Goal: Transaction & Acquisition: Purchase product/service

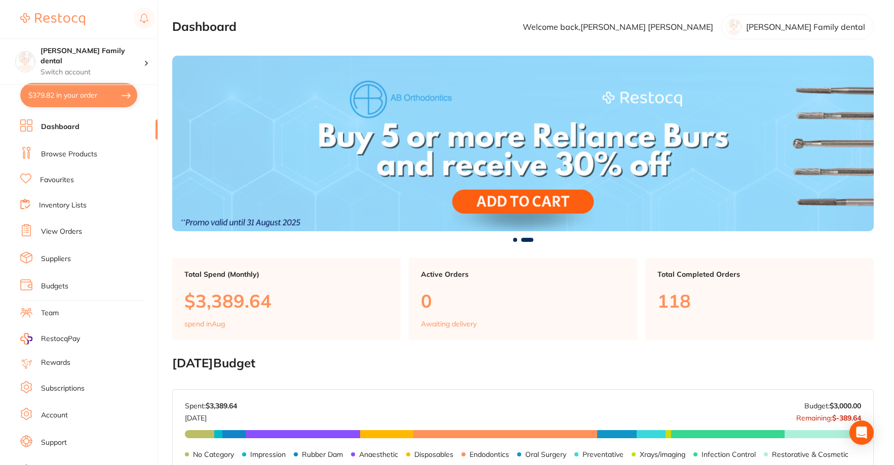
click at [110, 92] on button "$379.82 in your order" at bounding box center [78, 95] width 117 height 24
checkbox input "true"
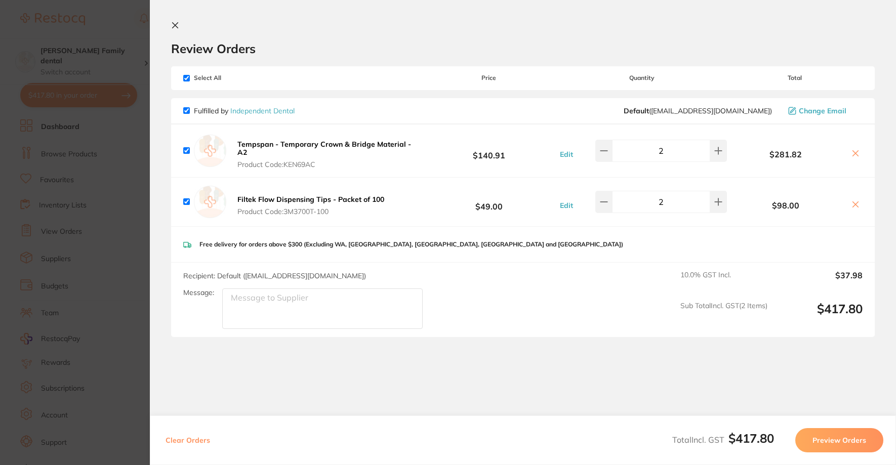
click at [178, 23] on icon at bounding box center [176, 26] width 6 height 6
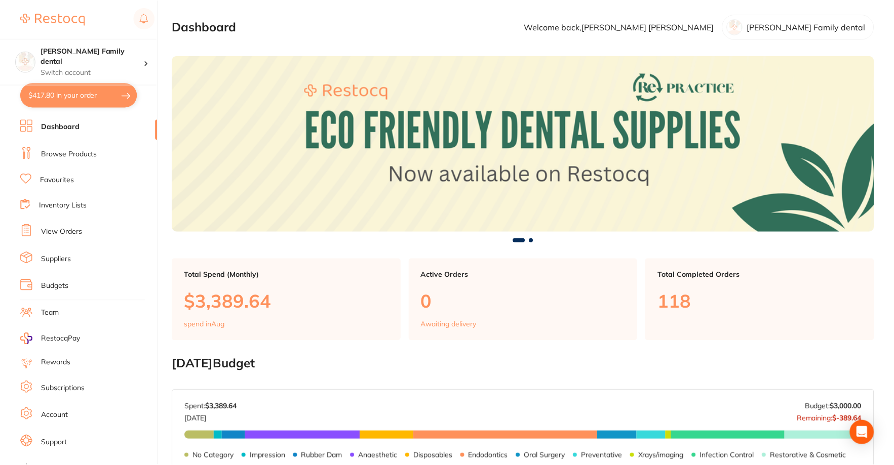
scroll to position [253, 0]
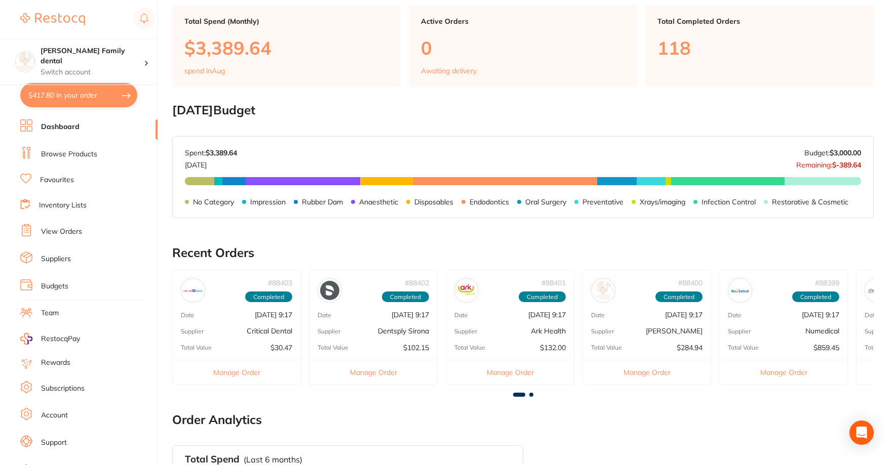
click at [44, 96] on button "$417.80 in your order" at bounding box center [78, 95] width 117 height 24
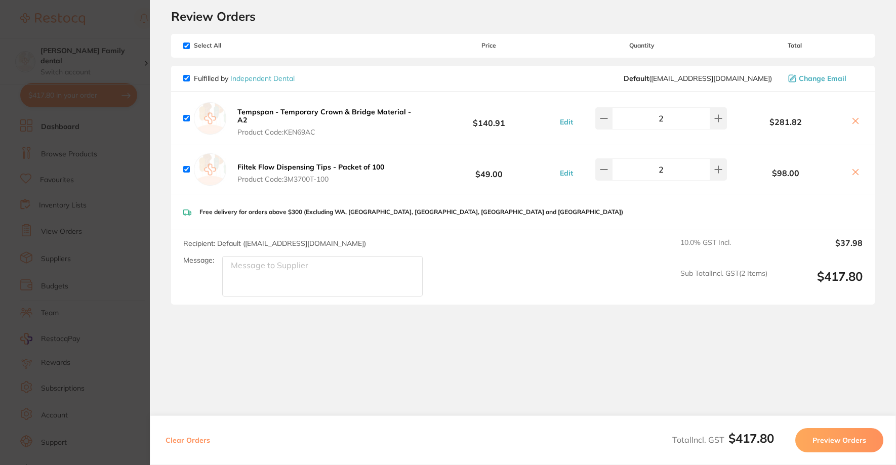
scroll to position [0, 0]
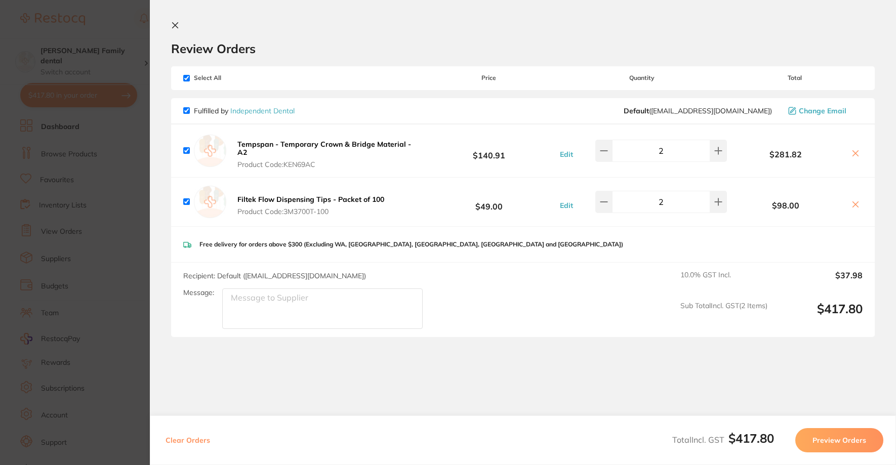
click at [174, 24] on icon at bounding box center [176, 26] width 6 height 6
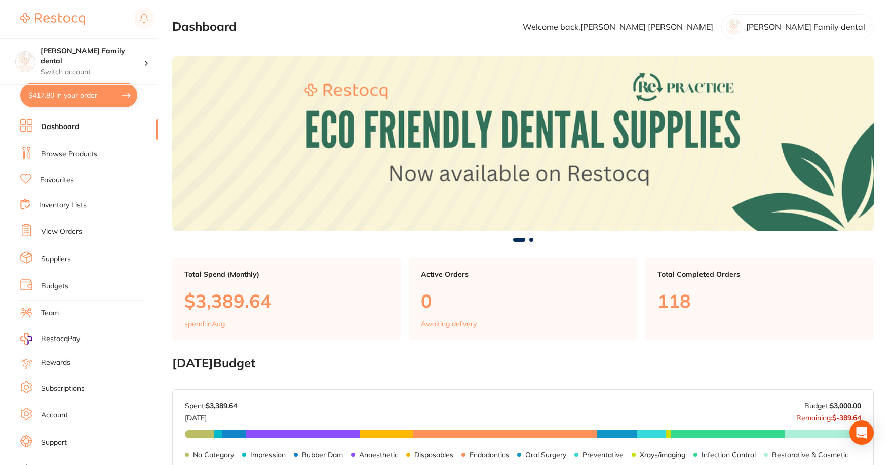
click at [81, 153] on link "Browse Products" at bounding box center [69, 154] width 56 height 10
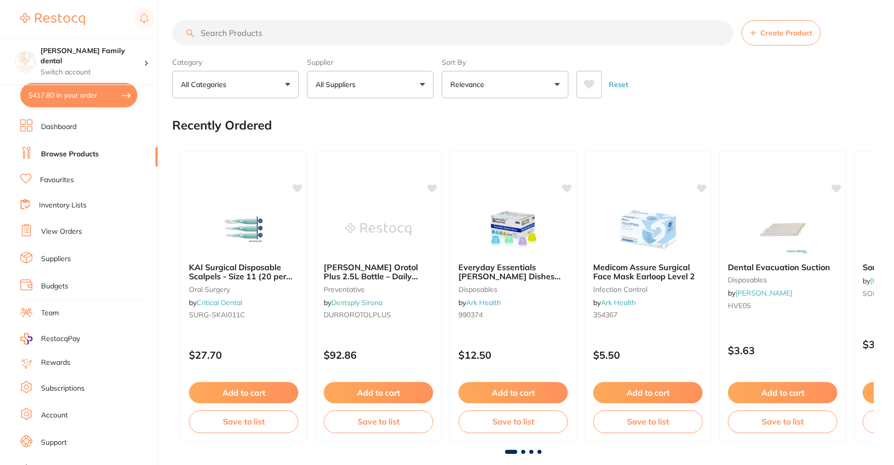
click at [254, 38] on input "search" at bounding box center [452, 32] width 561 height 25
type input "piksters"
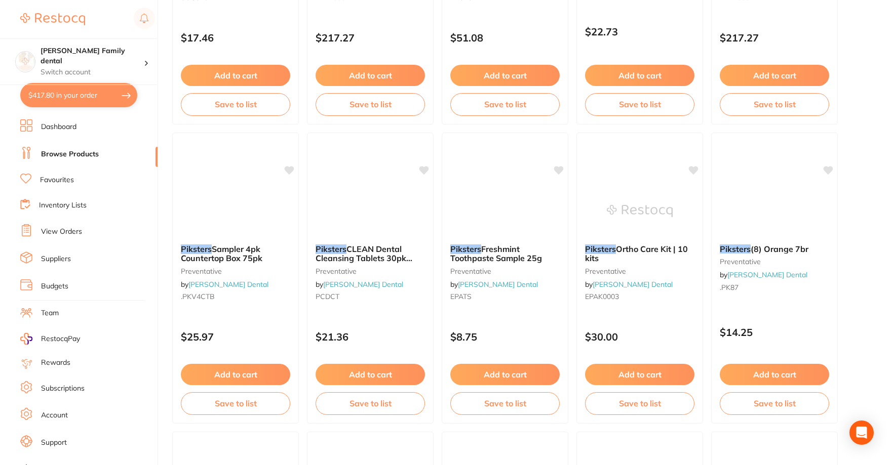
scroll to position [2431, 0]
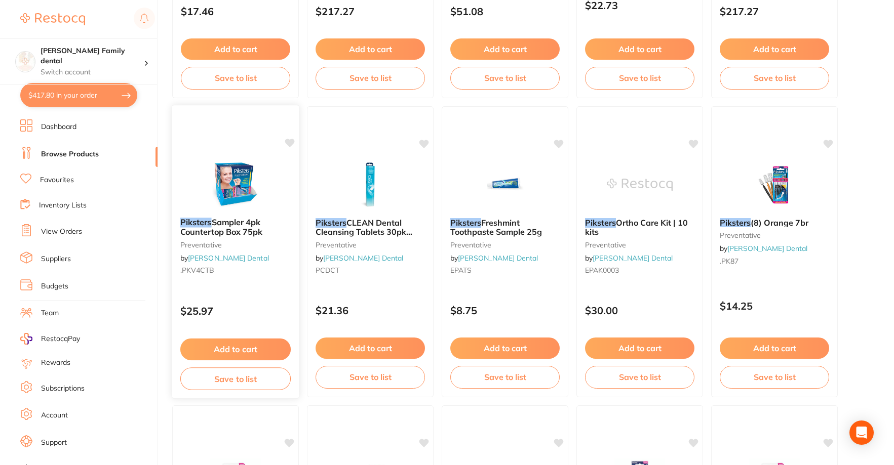
click at [242, 174] on img at bounding box center [235, 184] width 66 height 51
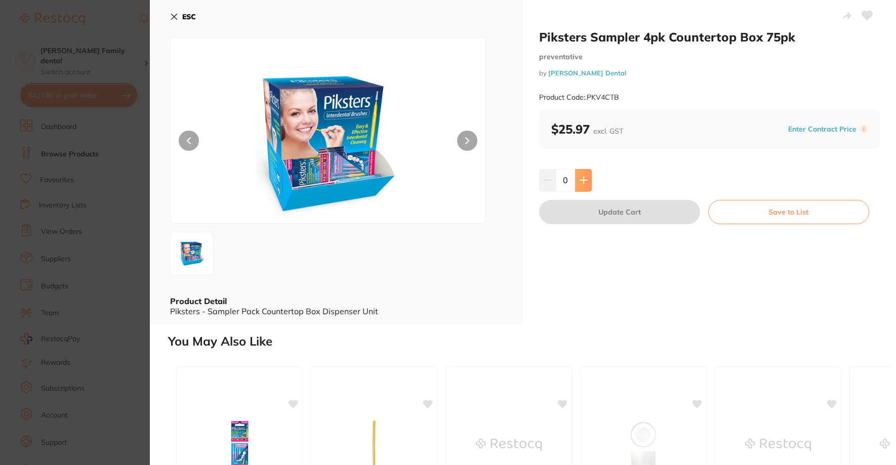
click at [584, 175] on button at bounding box center [583, 180] width 17 height 22
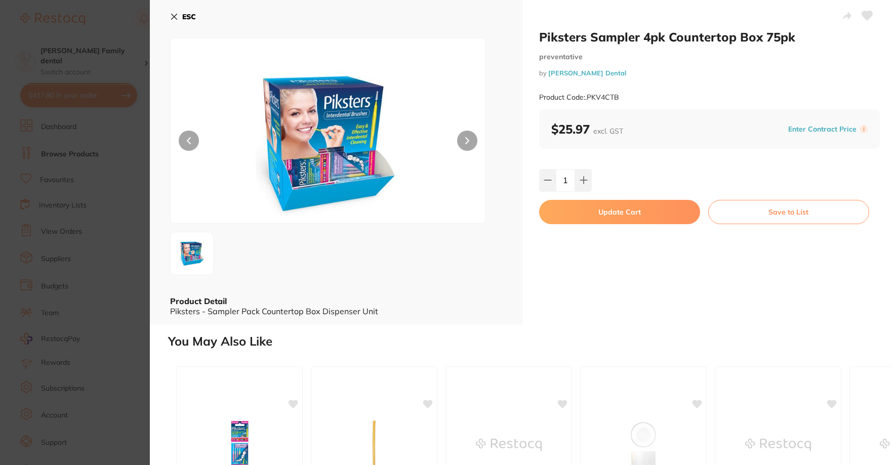
click at [585, 172] on button at bounding box center [583, 180] width 17 height 22
type input "2"
click at [619, 216] on button "Update Cart" at bounding box center [619, 212] width 161 height 24
checkbox input "false"
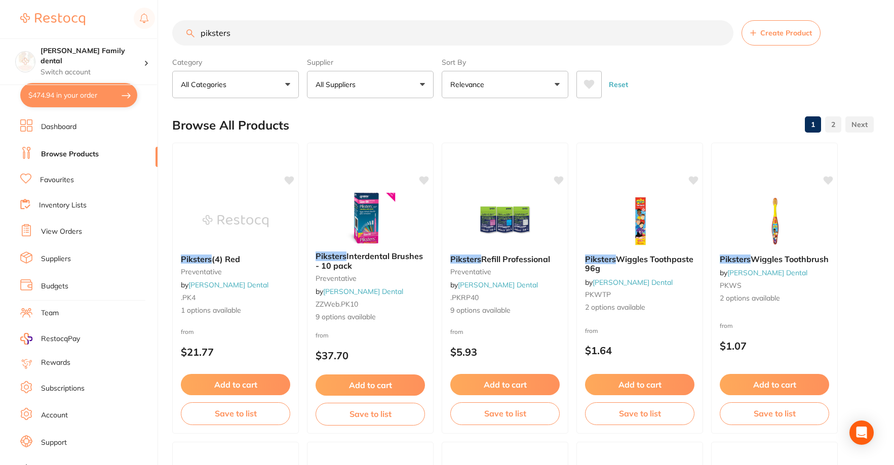
drag, startPoint x: 259, startPoint y: 21, endPoint x: 175, endPoint y: 33, distance: 84.5
click at [175, 33] on input "piksters" at bounding box center [452, 32] width 561 height 25
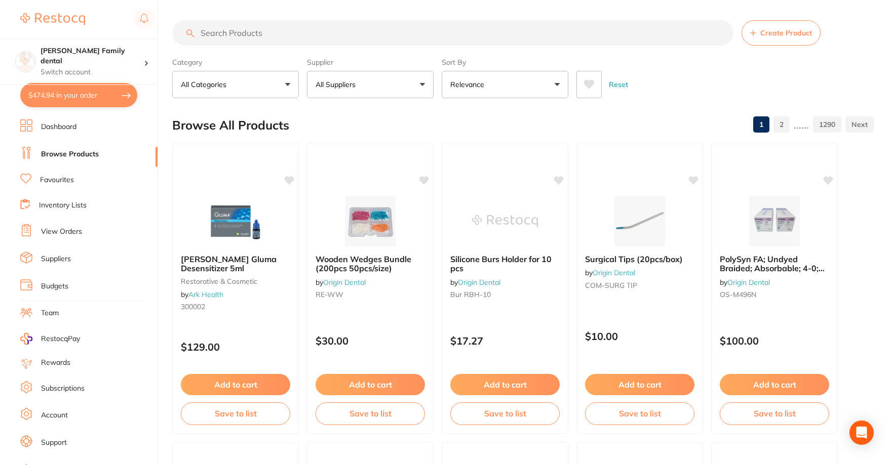
click at [273, 29] on input "search" at bounding box center [452, 32] width 561 height 25
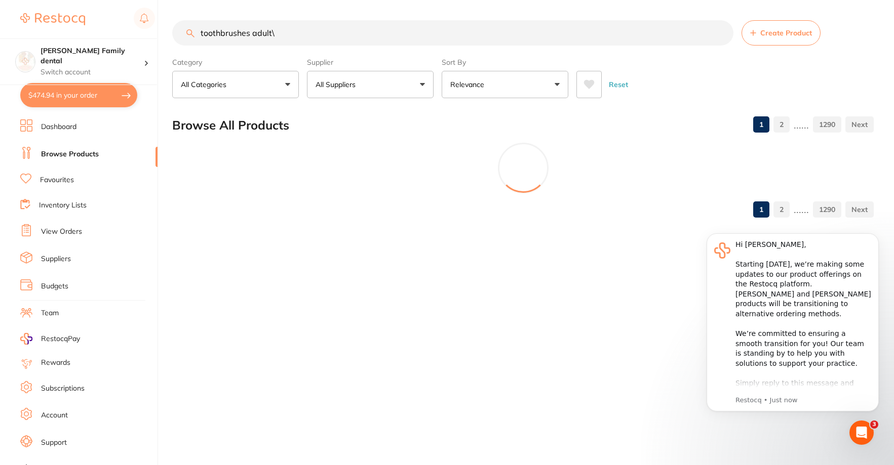
type input "toothbrushes adult"
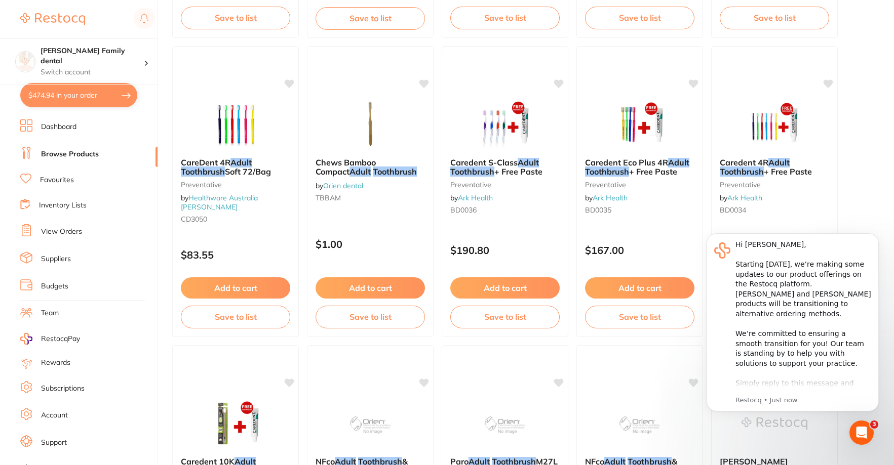
scroll to position [709, 0]
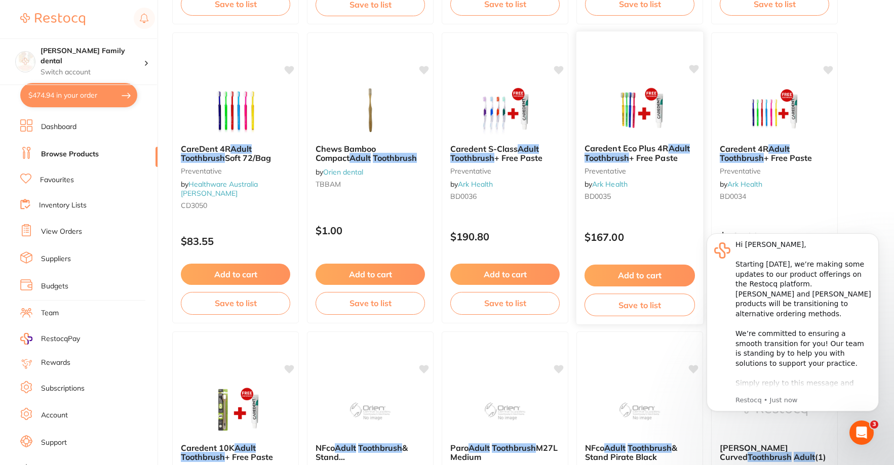
click at [632, 109] on img at bounding box center [639, 110] width 66 height 51
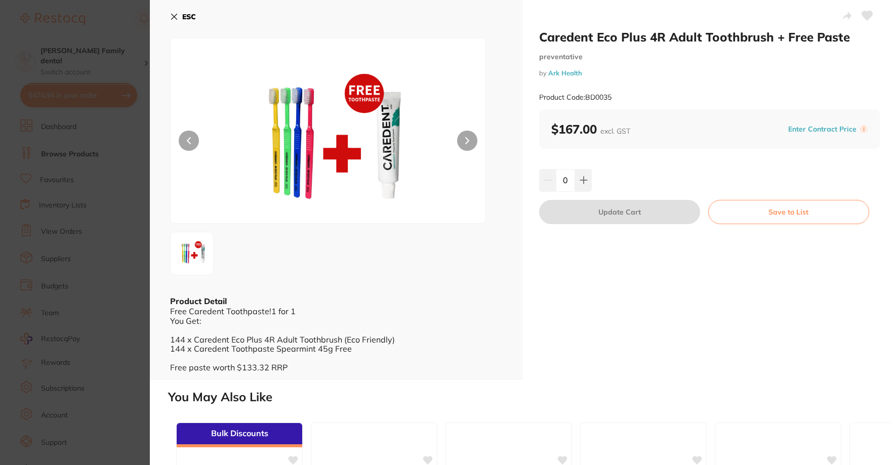
click at [175, 9] on button "ESC" at bounding box center [183, 16] width 26 height 17
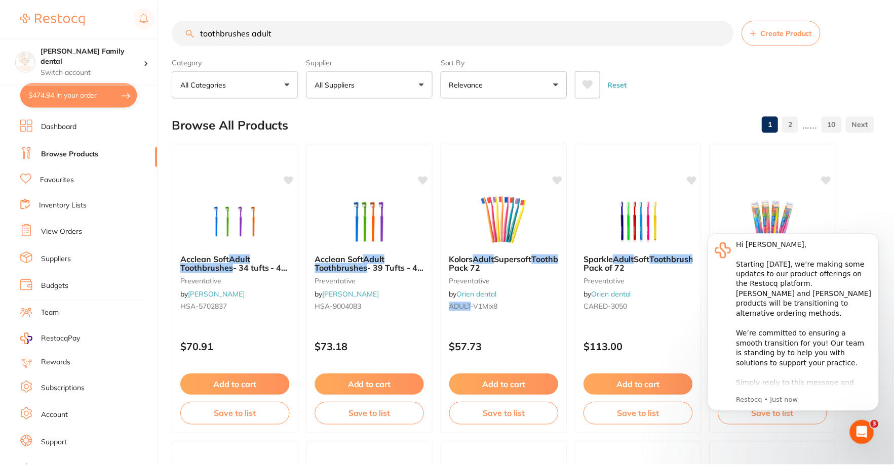
scroll to position [709, 0]
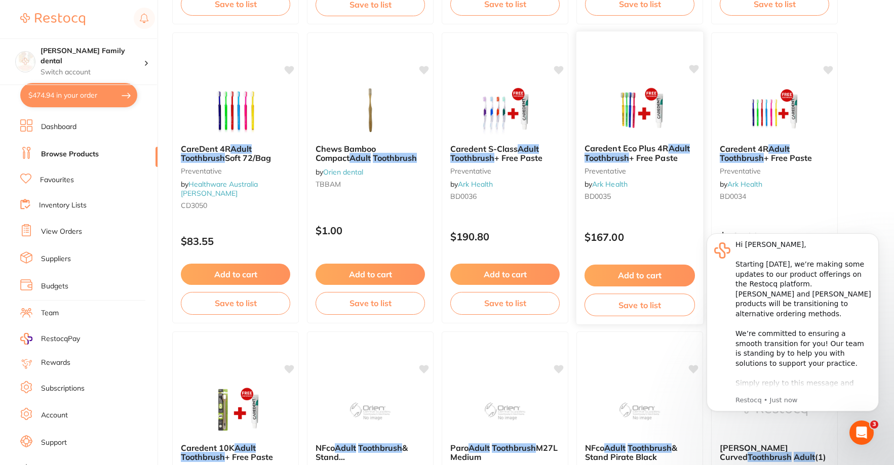
click at [653, 276] on button "Add to cart" at bounding box center [639, 276] width 110 height 22
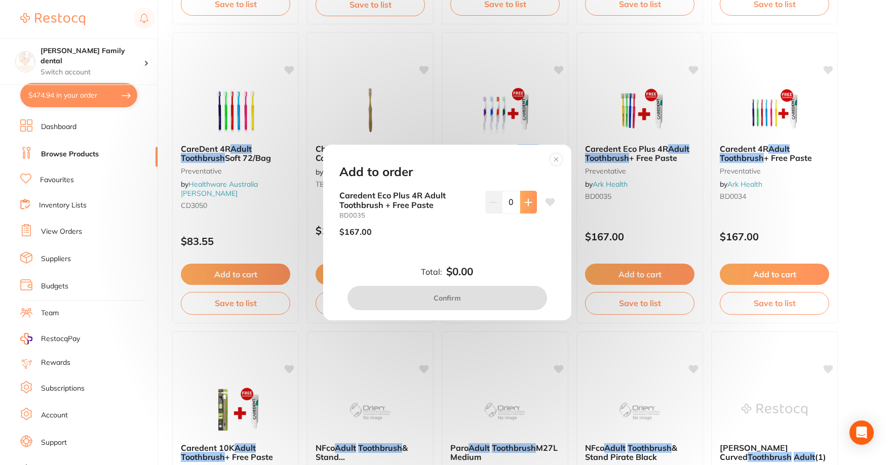
click at [524, 206] on icon at bounding box center [528, 203] width 8 height 8
type input "1"
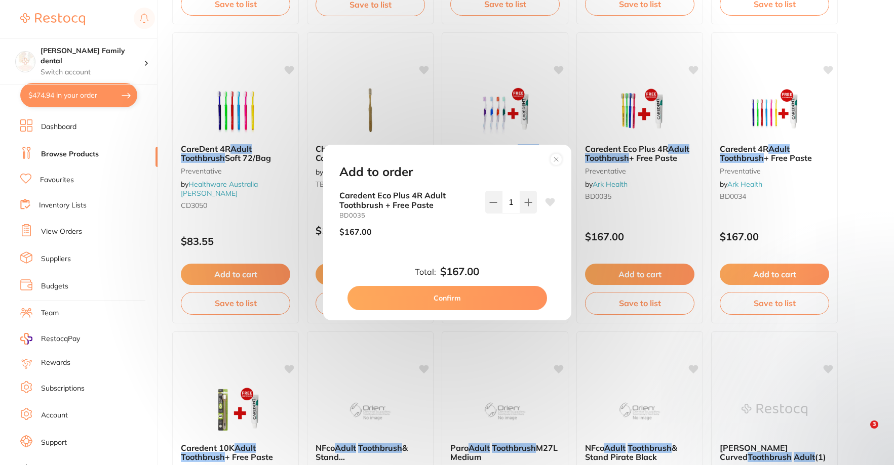
click at [447, 311] on div "Add to order Caredent Eco Plus 4R Adult Toothbrush + Free Paste BD0035 $167.00 …" at bounding box center [447, 233] width 248 height 176
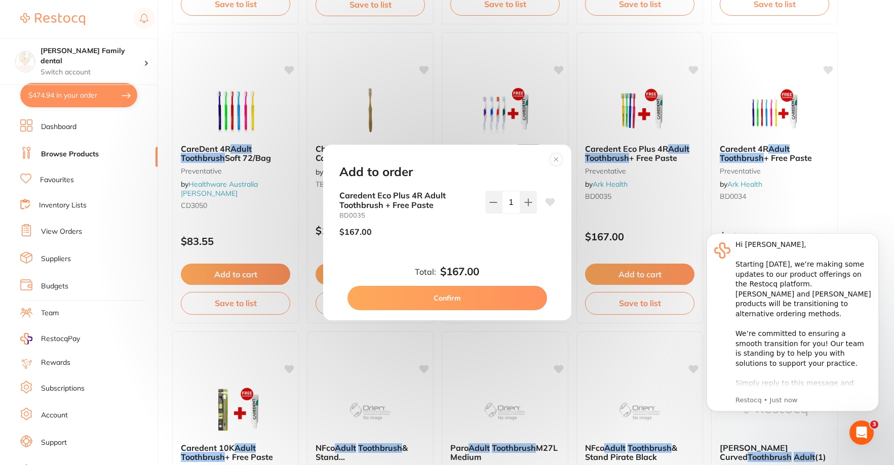
scroll to position [0, 0]
click at [447, 301] on button "Confirm" at bounding box center [447, 298] width 200 height 24
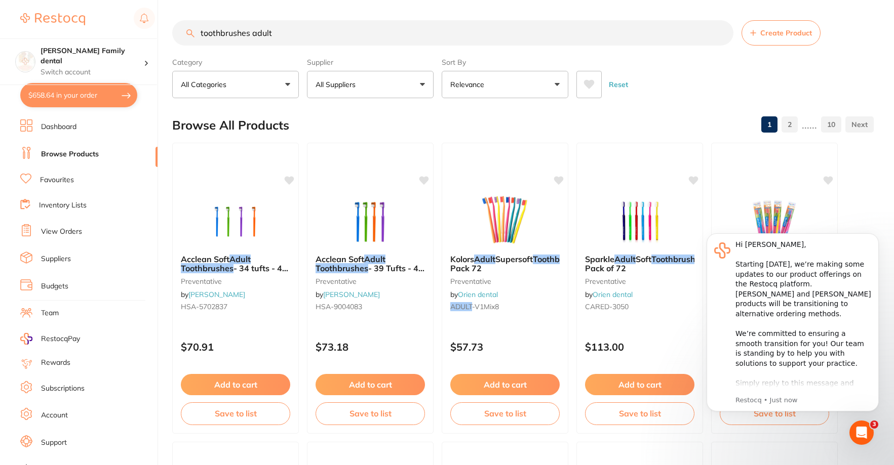
click at [249, 33] on input "toothbrushes adult" at bounding box center [452, 32] width 561 height 25
click at [281, 35] on input "toothbrushes adult" at bounding box center [452, 32] width 561 height 25
type input "toothbrushes kids"
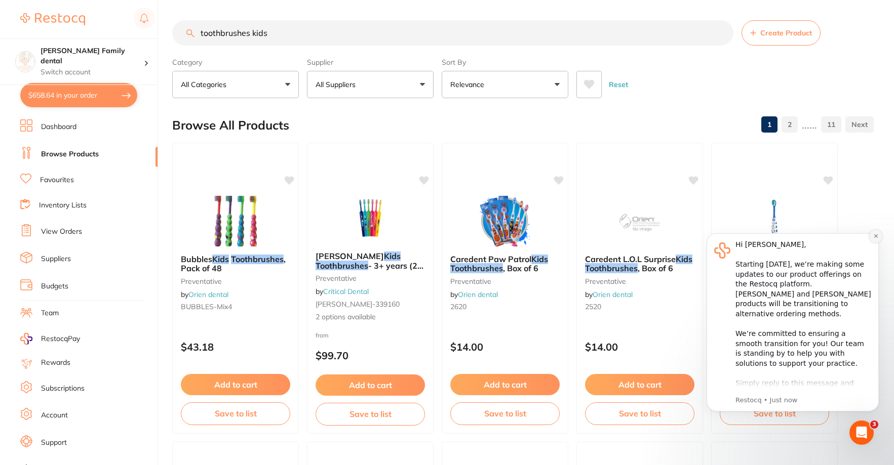
click at [879, 236] on button "Dismiss notification" at bounding box center [875, 236] width 13 height 13
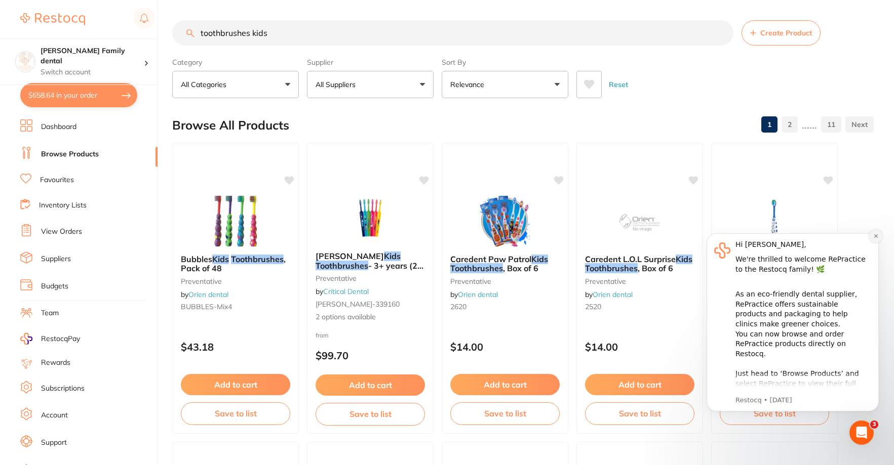
click at [872, 240] on button "Dismiss notification" at bounding box center [875, 236] width 13 height 13
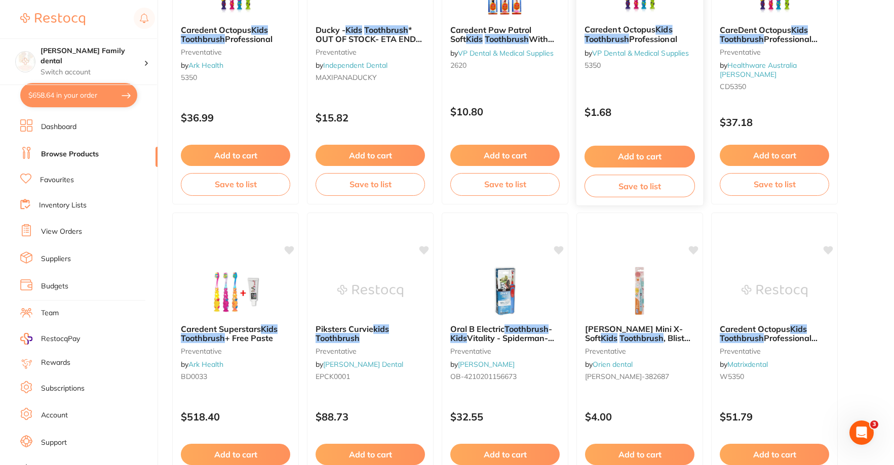
scroll to position [912, 0]
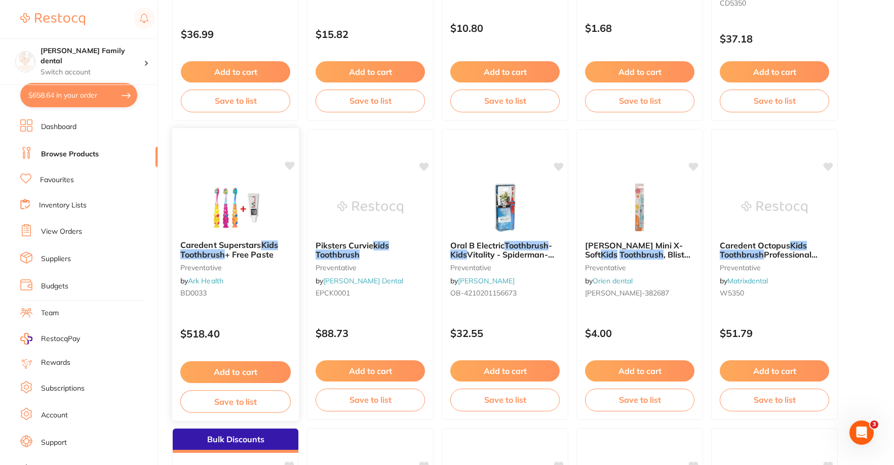
click at [251, 205] on img at bounding box center [235, 206] width 66 height 51
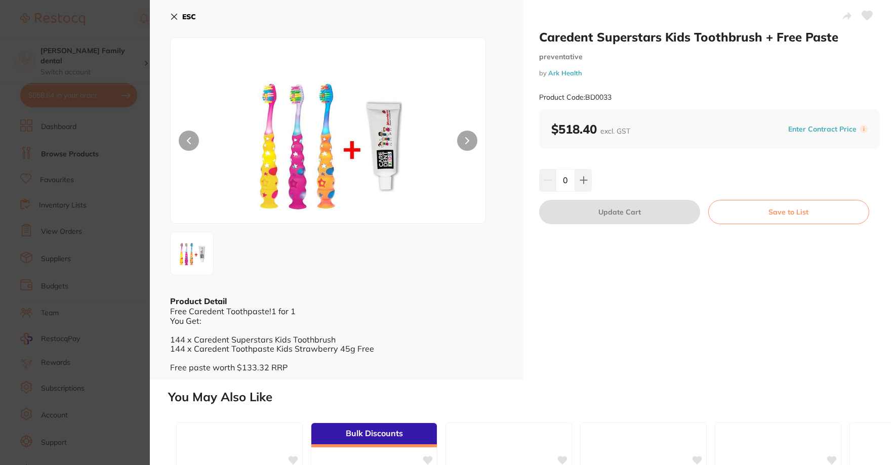
click at [471, 136] on button at bounding box center [467, 141] width 20 height 20
click at [175, 14] on icon at bounding box center [174, 17] width 8 height 8
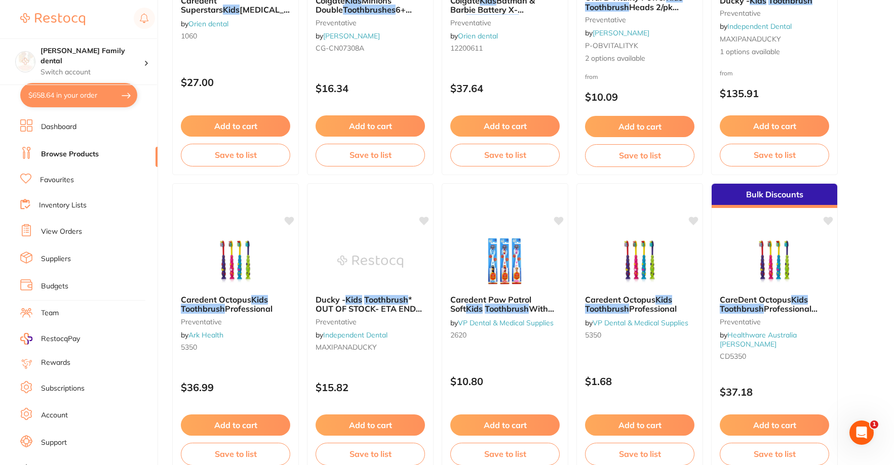
scroll to position [557, 0]
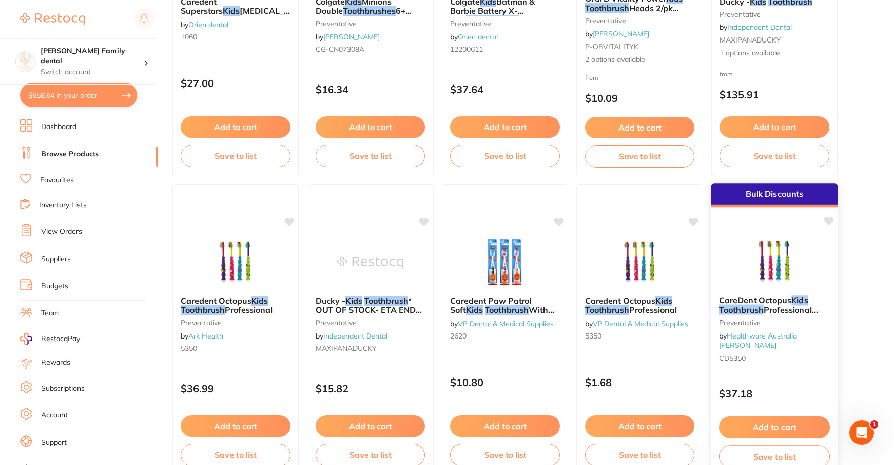
click at [760, 425] on button "Add to cart" at bounding box center [774, 428] width 110 height 22
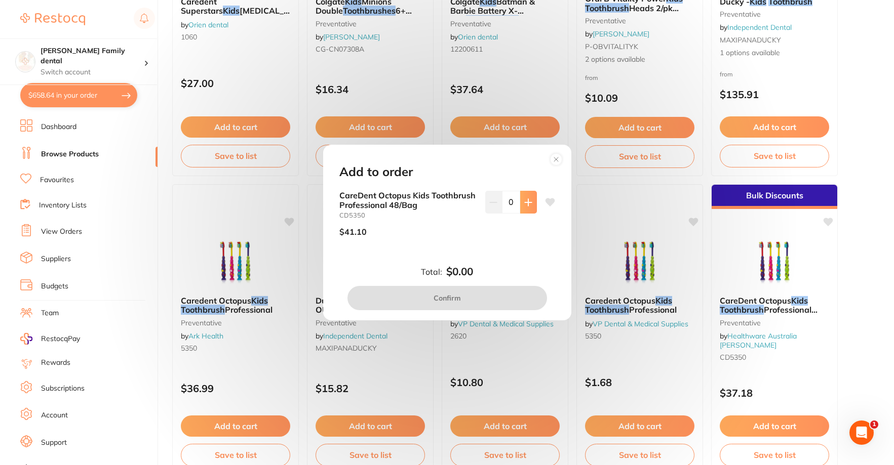
scroll to position [0, 0]
click at [527, 200] on icon at bounding box center [528, 203] width 8 height 8
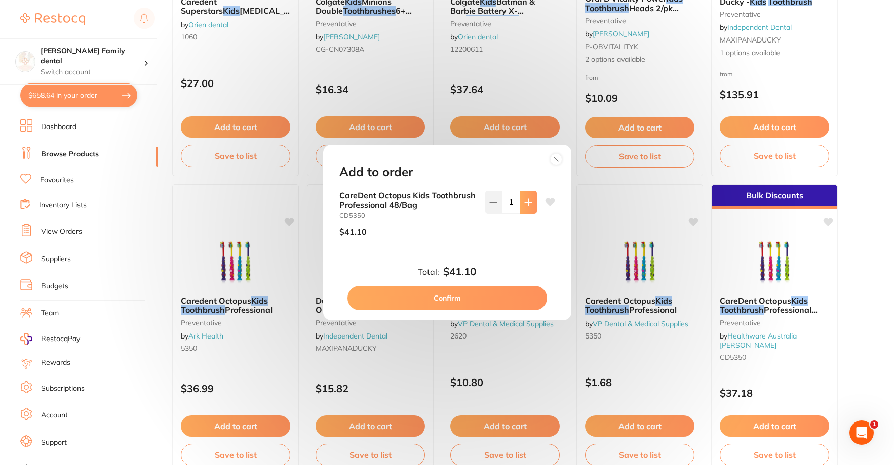
click at [527, 200] on icon at bounding box center [528, 203] width 8 height 8
type input "2"
click at [477, 295] on button "Confirm" at bounding box center [447, 298] width 200 height 24
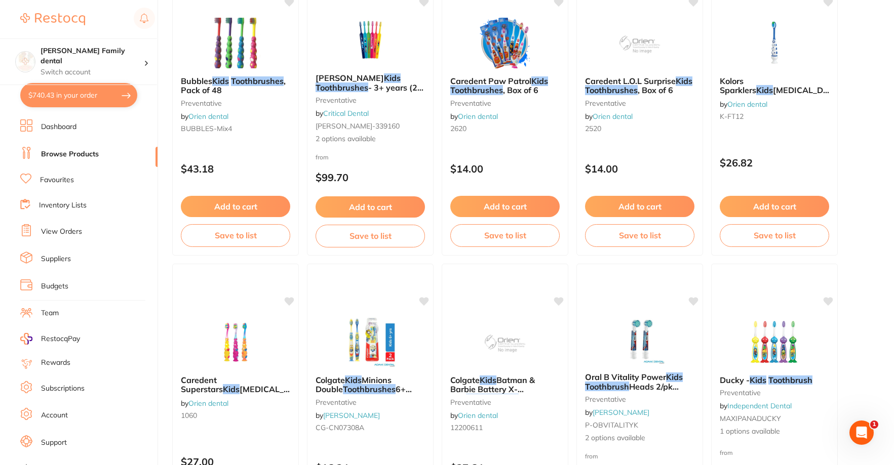
scroll to position [51, 0]
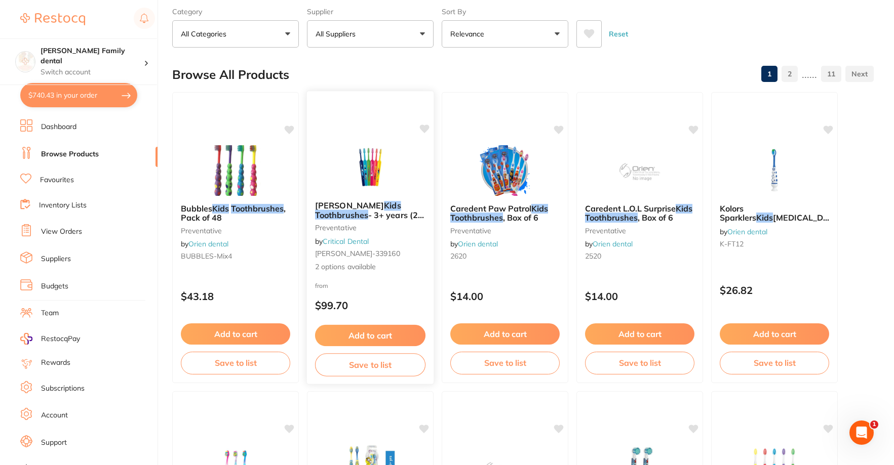
click at [354, 157] on img at bounding box center [370, 167] width 66 height 51
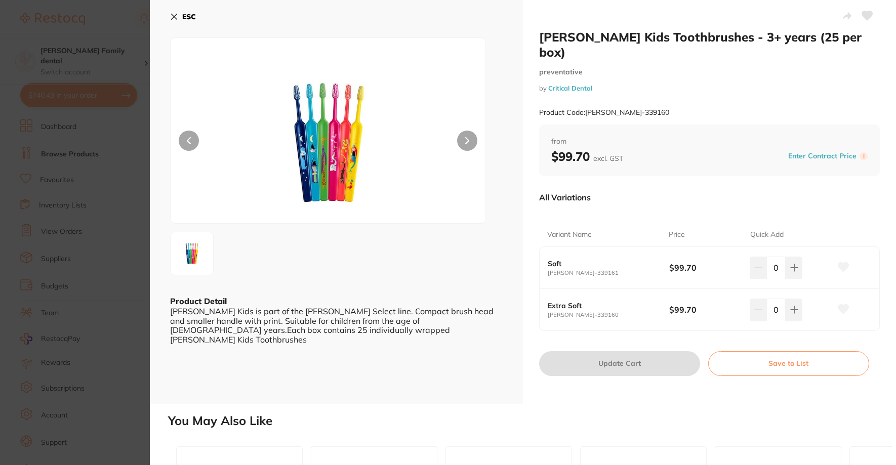
click at [469, 139] on button at bounding box center [467, 141] width 20 height 20
click at [173, 13] on icon at bounding box center [174, 17] width 8 height 8
